Goal: Navigation & Orientation: Find specific page/section

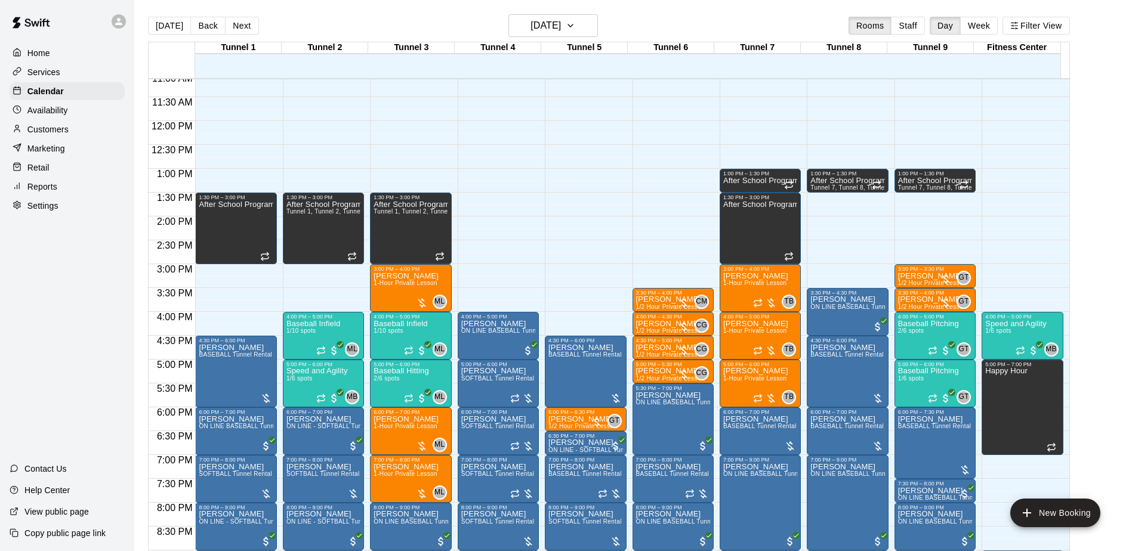
scroll to position [556, 0]
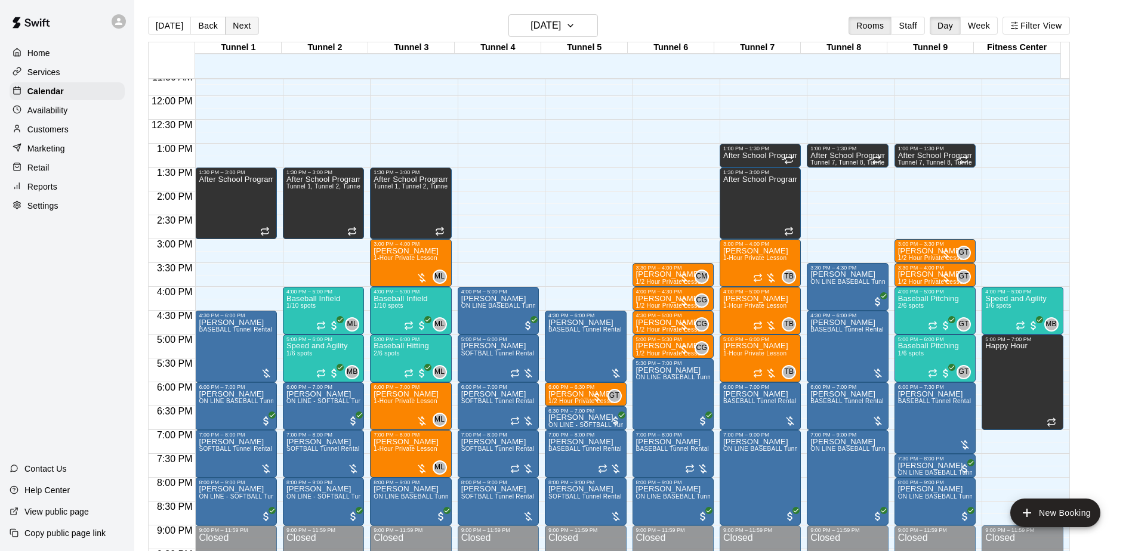
click at [236, 28] on button "Next" at bounding box center [241, 26] width 33 height 18
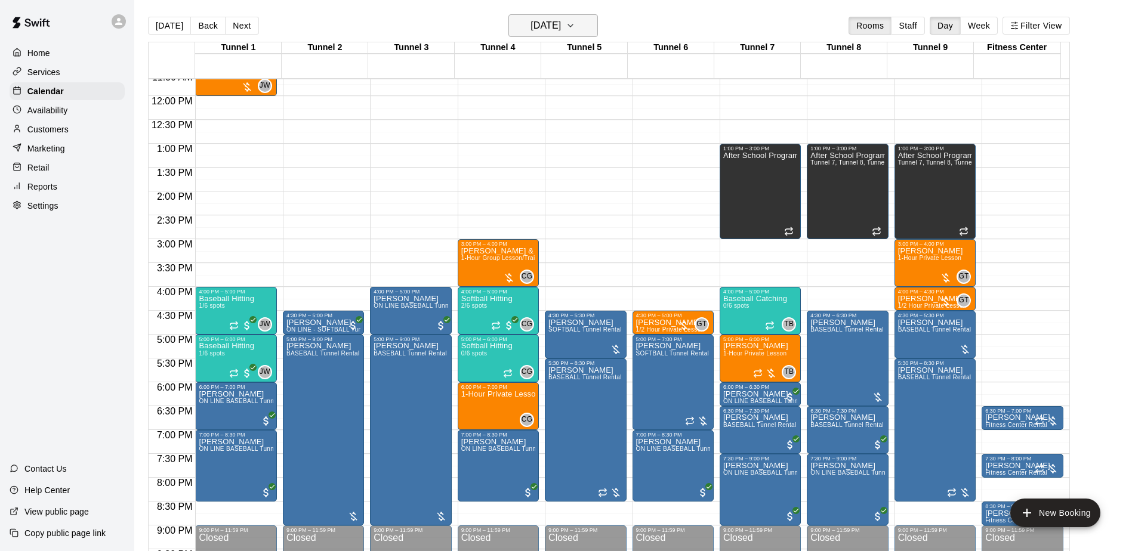
click at [575, 22] on icon "button" at bounding box center [571, 25] width 10 height 14
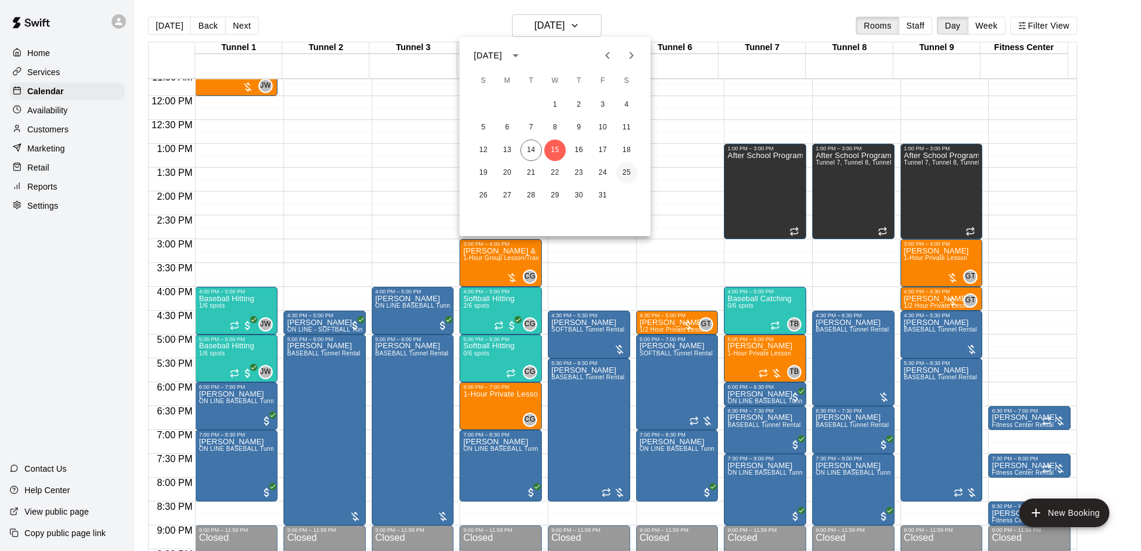
click at [626, 168] on button "25" at bounding box center [626, 172] width 21 height 21
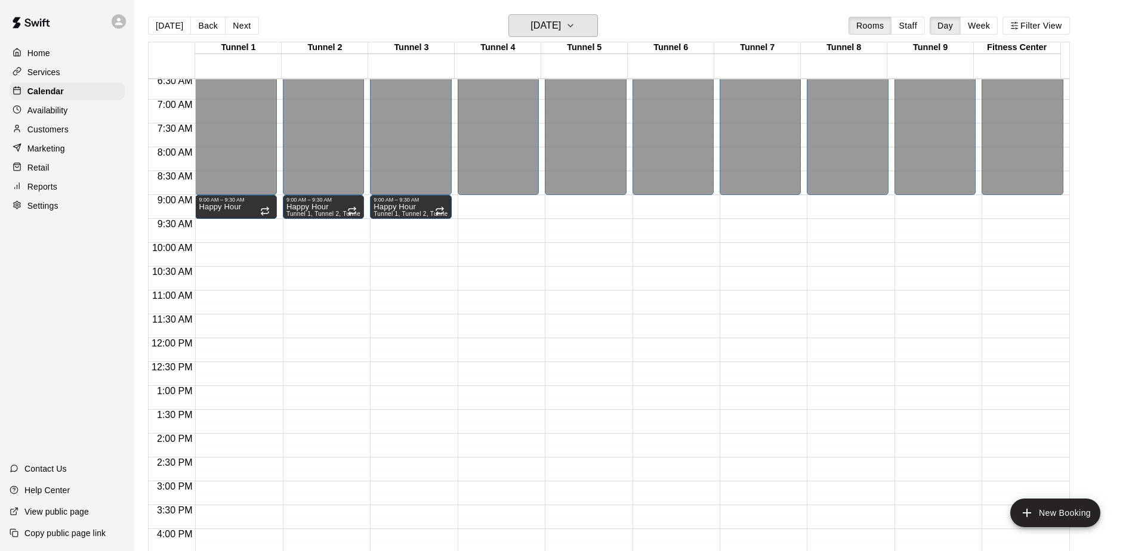
scroll to position [317, 0]
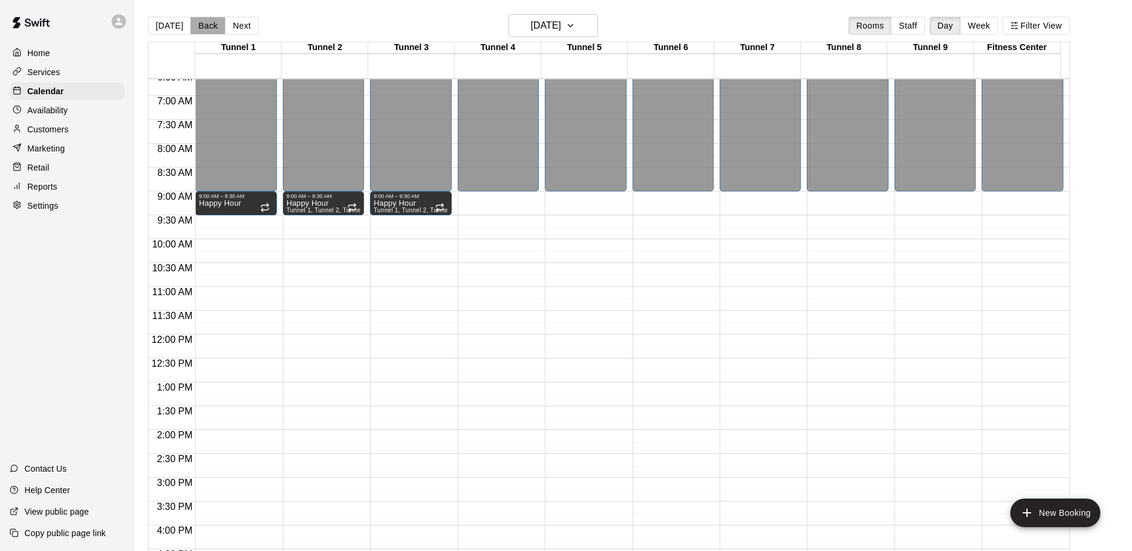
click at [201, 26] on button "Back" at bounding box center [207, 26] width 35 height 18
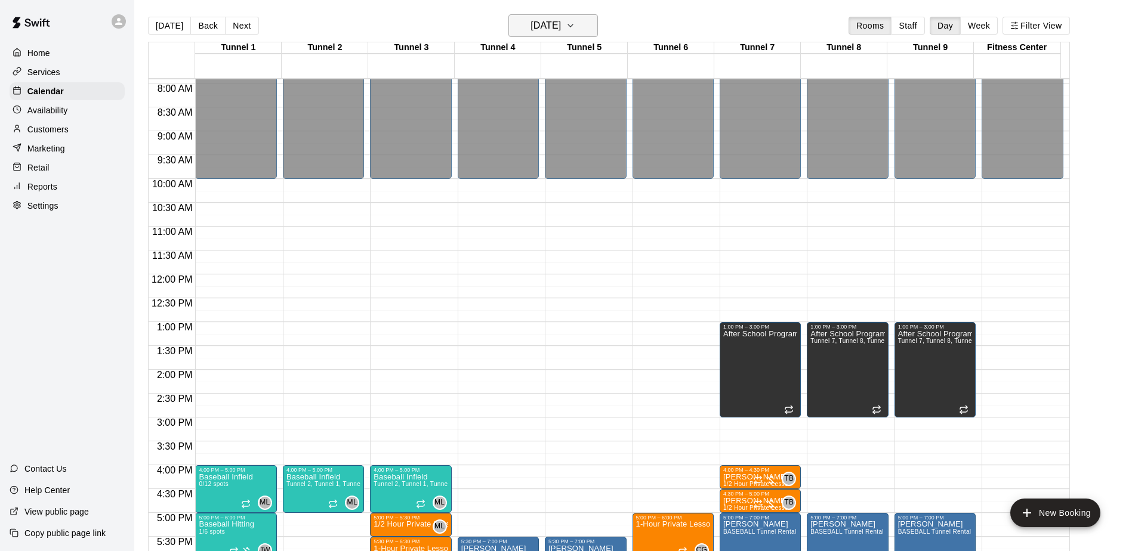
scroll to position [377, 0]
click at [561, 26] on h6 "[DATE]" at bounding box center [545, 25] width 30 height 17
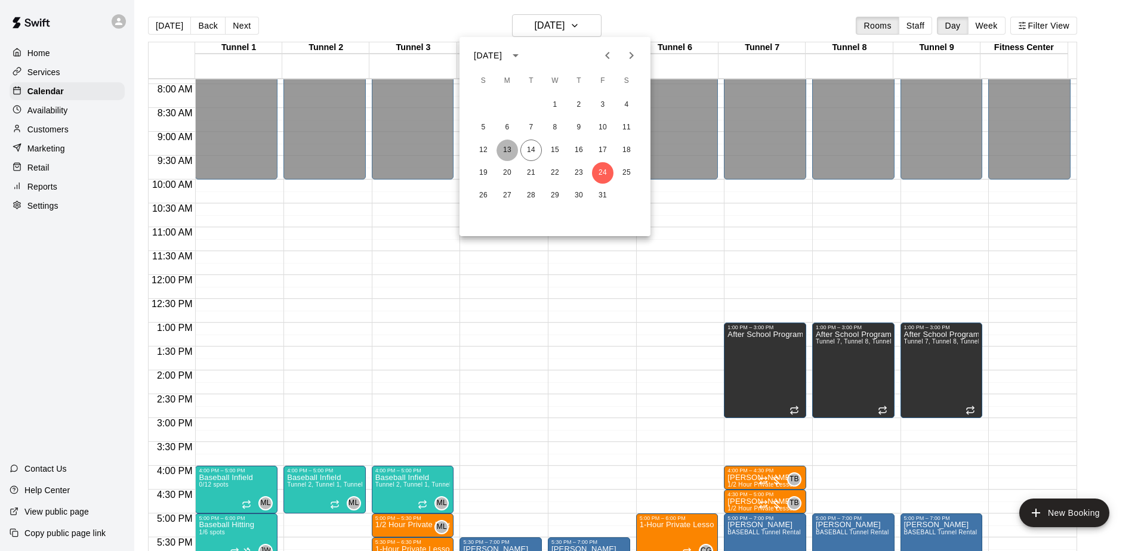
click at [506, 144] on button "13" at bounding box center [506, 150] width 21 height 21
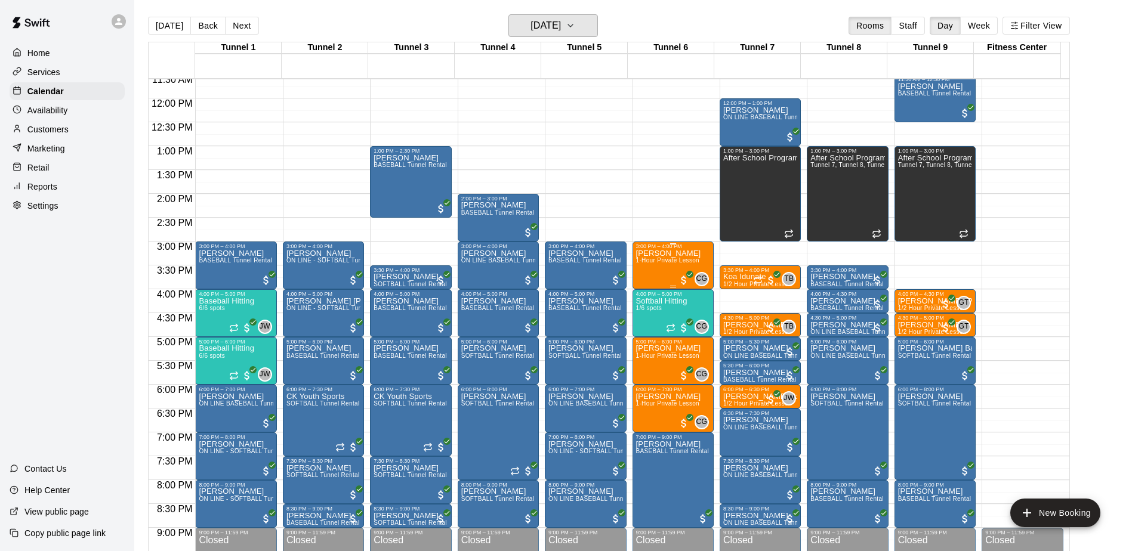
scroll to position [556, 0]
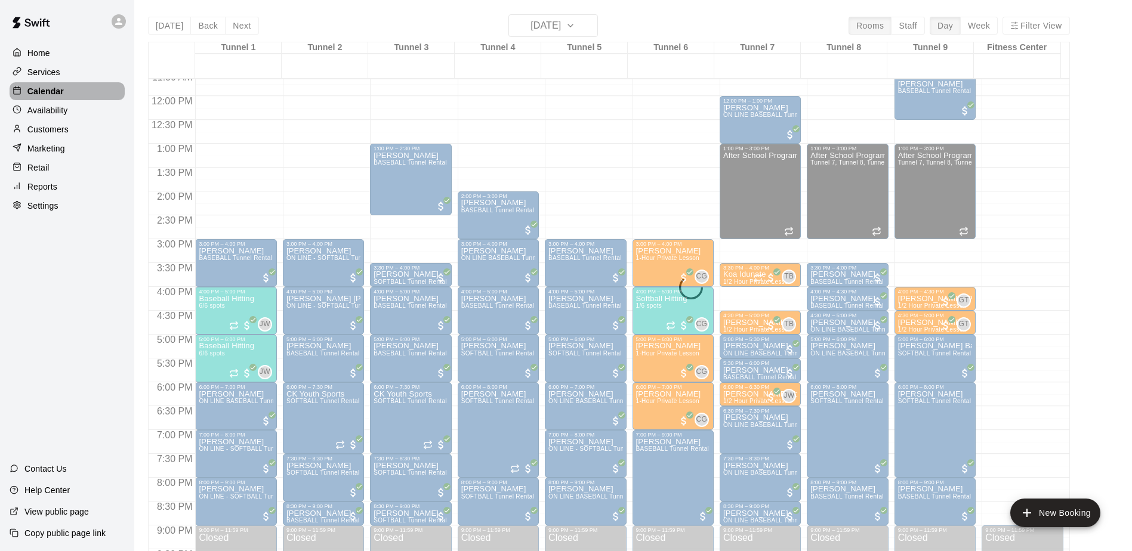
click at [42, 93] on p "Calendar" at bounding box center [45, 91] width 36 height 12
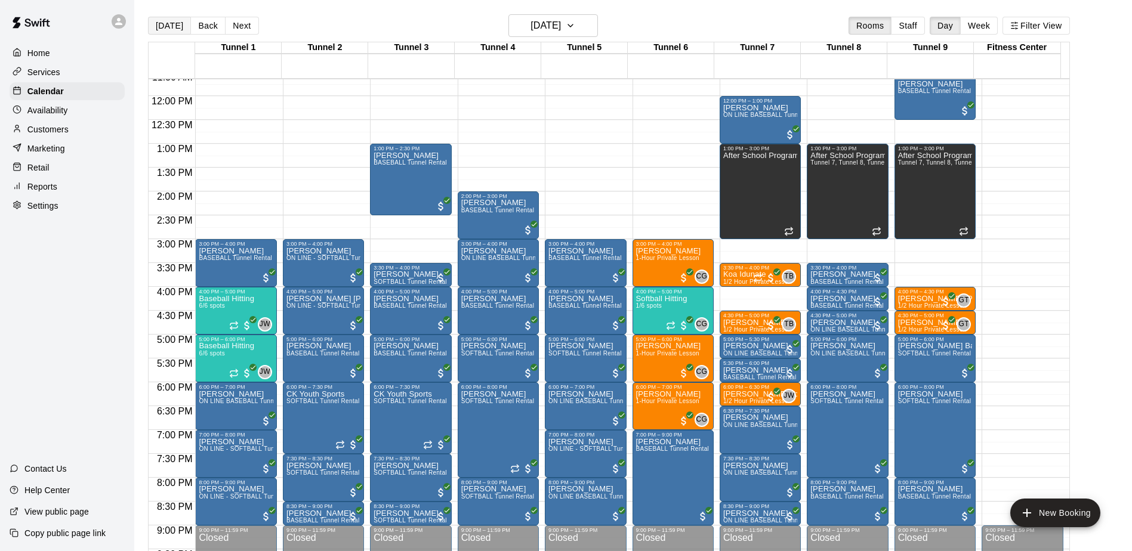
click at [173, 33] on button "[DATE]" at bounding box center [169, 26] width 43 height 18
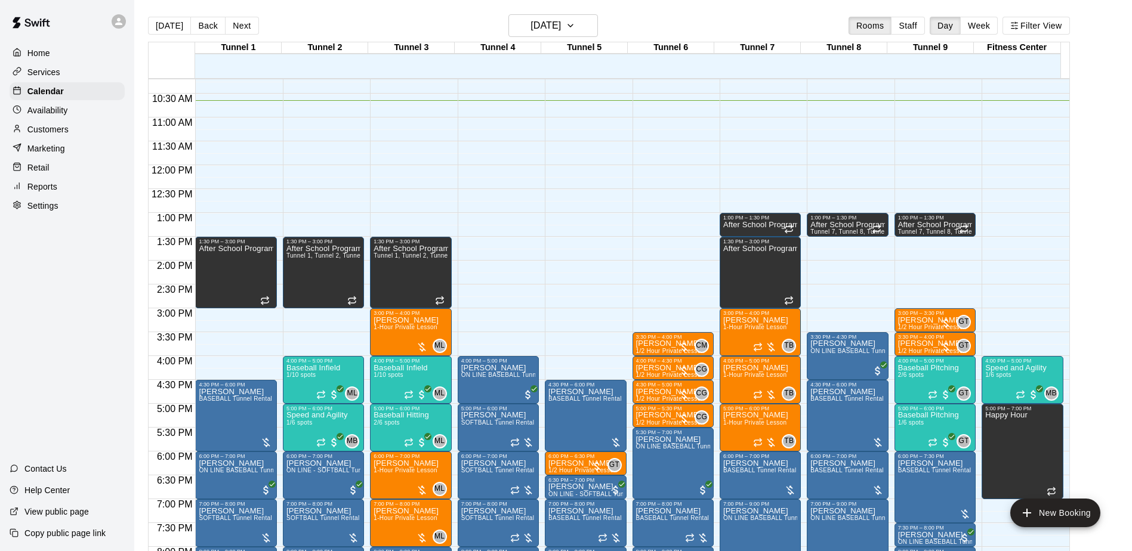
scroll to position [482, 0]
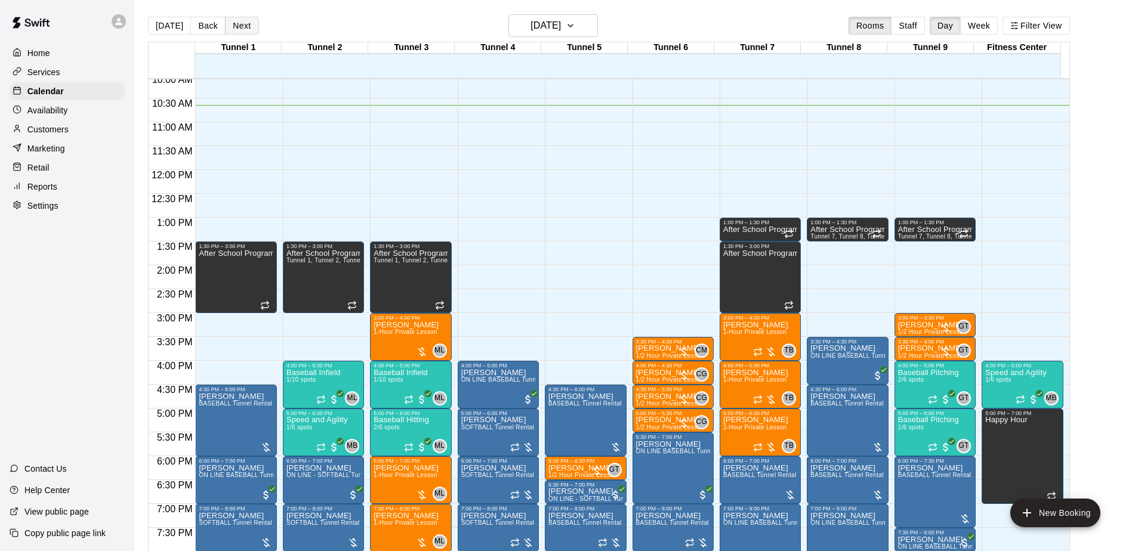
click at [249, 24] on button "Next" at bounding box center [241, 26] width 33 height 18
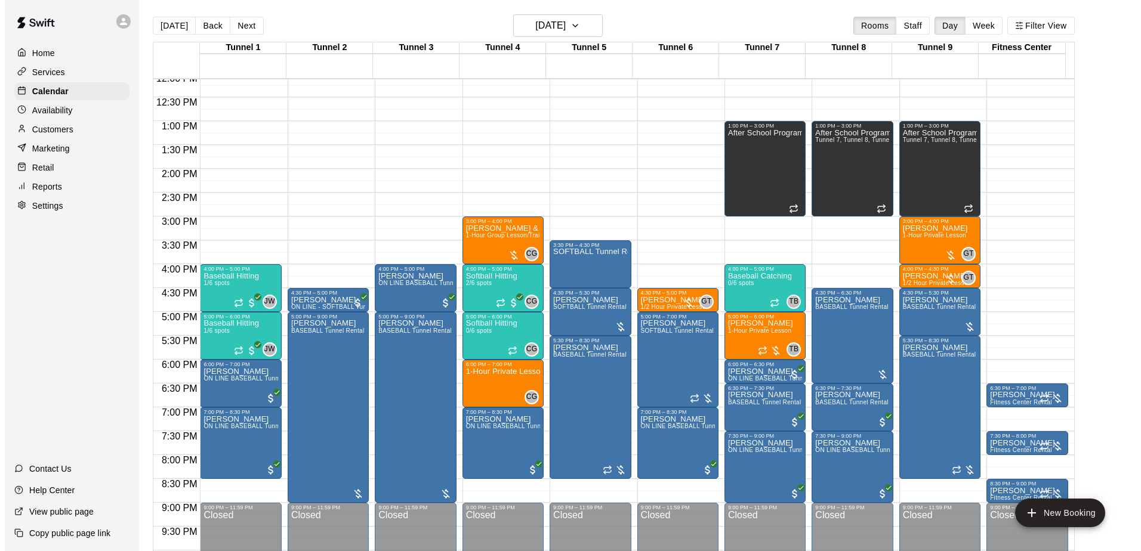
scroll to position [601, 0]
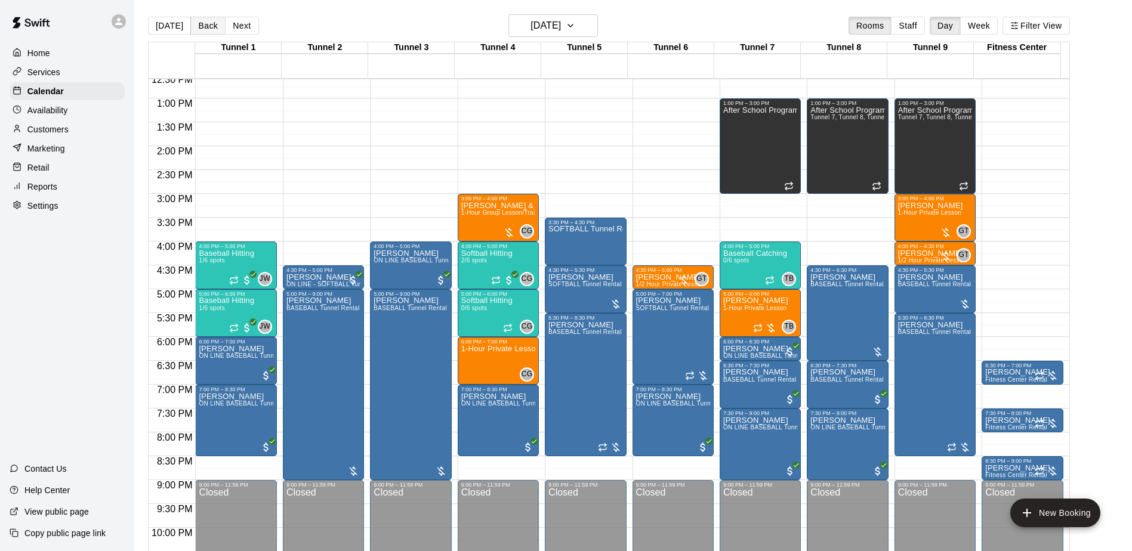
click at [210, 32] on button "Back" at bounding box center [207, 26] width 35 height 18
